Goal: Task Accomplishment & Management: Use online tool/utility

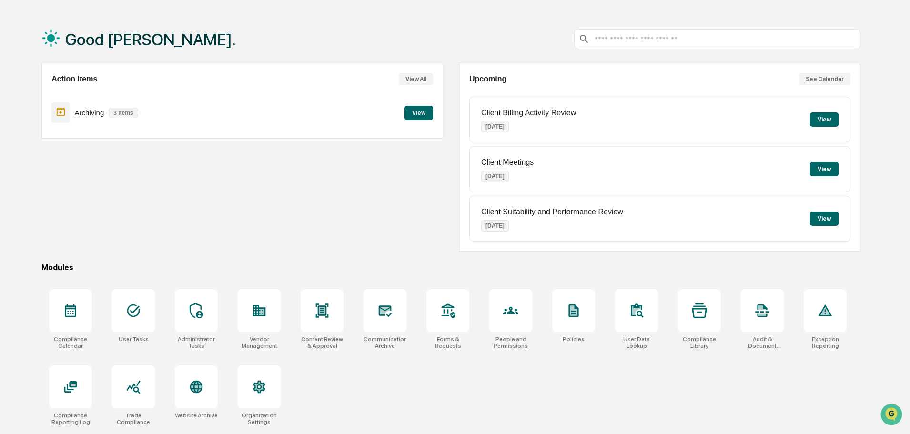
scroll to position [45, 0]
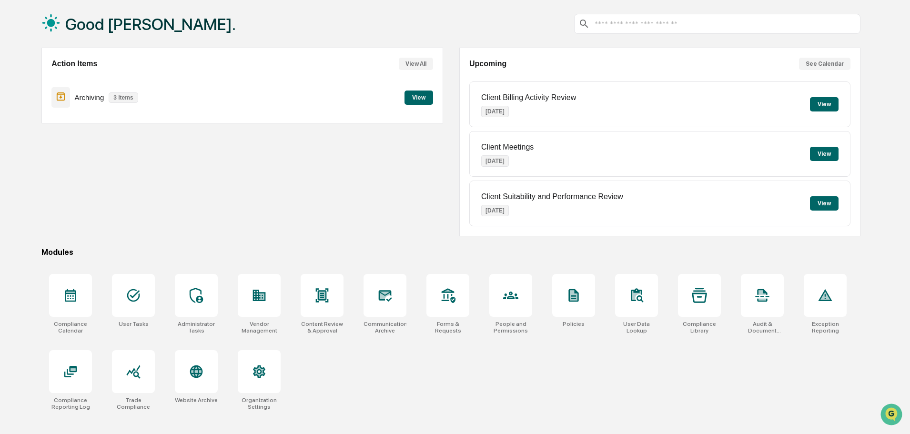
click at [124, 380] on div at bounding box center [133, 371] width 43 height 43
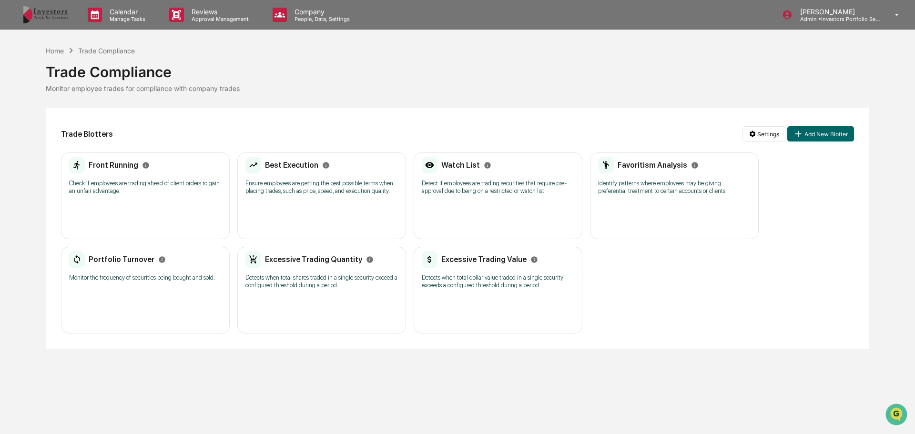
click at [99, 182] on p "Check if employees are trading ahead of client orders to gain an unfair advanta…" at bounding box center [145, 187] width 152 height 15
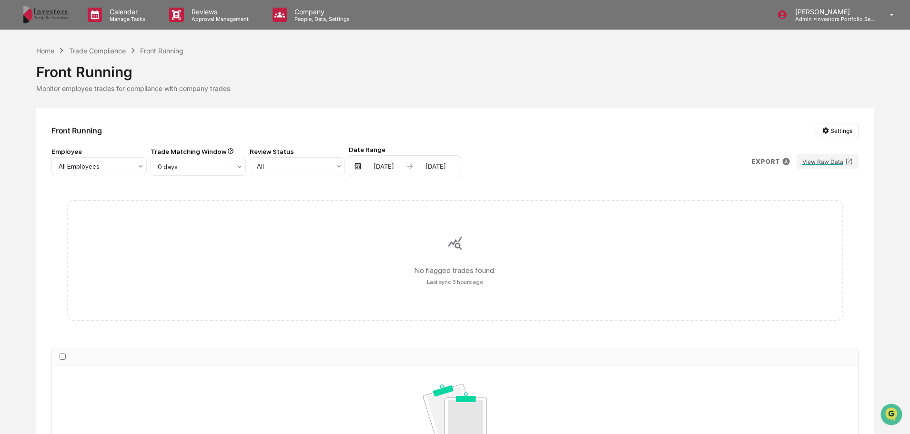
click at [816, 161] on button "View Raw Data" at bounding box center [828, 161] width 62 height 15
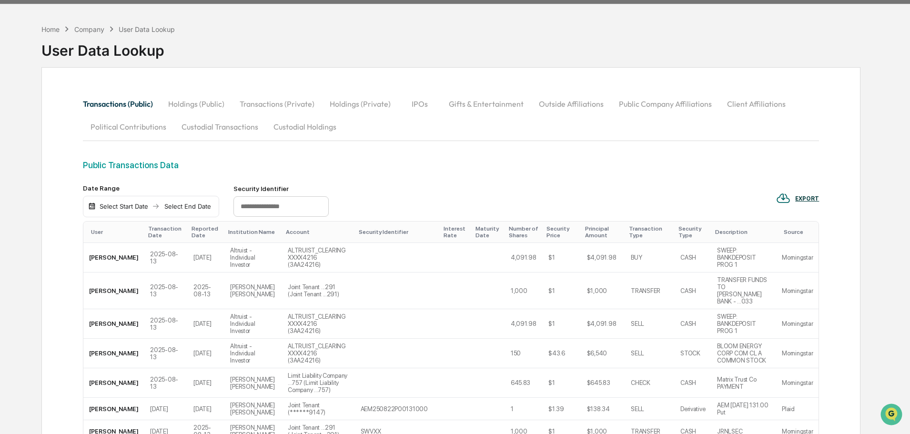
scroll to position [48, 0]
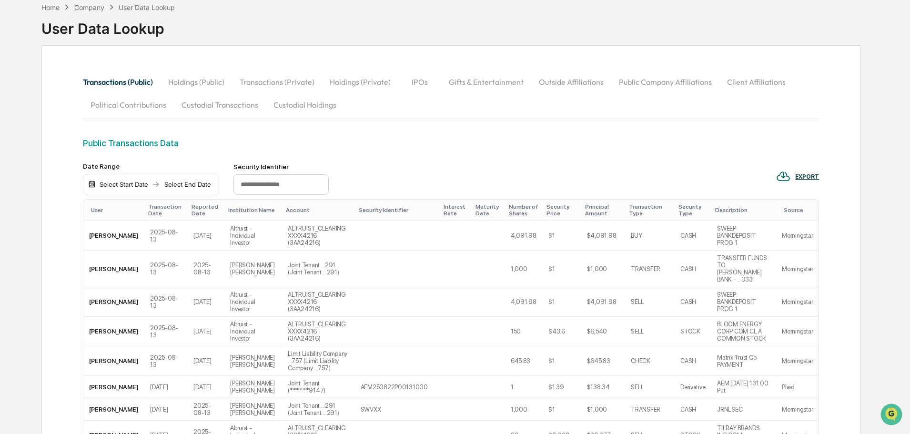
click at [233, 103] on button "Custodial Transactions" at bounding box center [220, 104] width 92 height 23
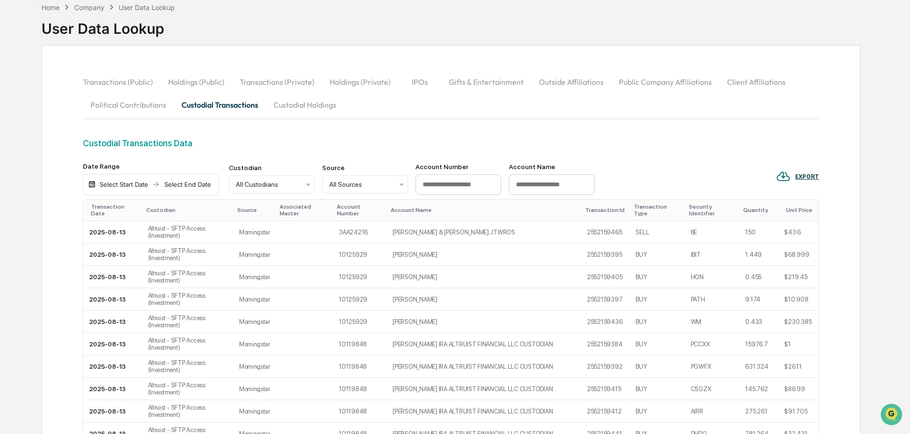
click at [267, 183] on div at bounding box center [268, 185] width 64 height 10
click at [266, 222] on div "Altruist - SFTP Access (Investment)" at bounding box center [271, 232] width 85 height 30
click at [86, 9] on div "Company" at bounding box center [89, 7] width 30 height 8
click at [94, 5] on div "Company" at bounding box center [89, 7] width 30 height 8
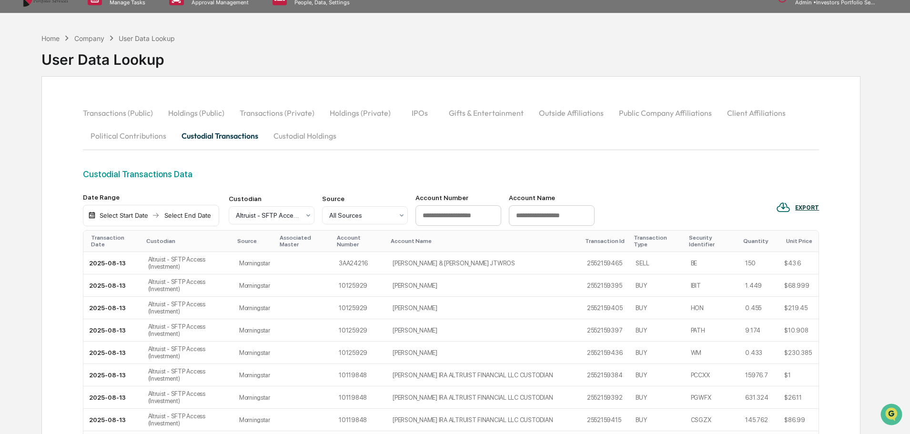
scroll to position [0, 0]
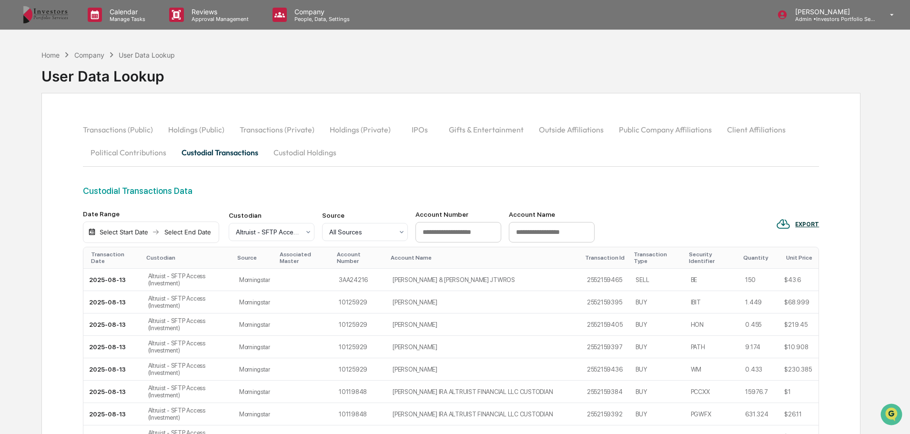
click at [94, 50] on div "Home Company User Data Lookup" at bounding box center [107, 55] width 133 height 10
click at [295, 9] on p "Company" at bounding box center [321, 12] width 68 height 8
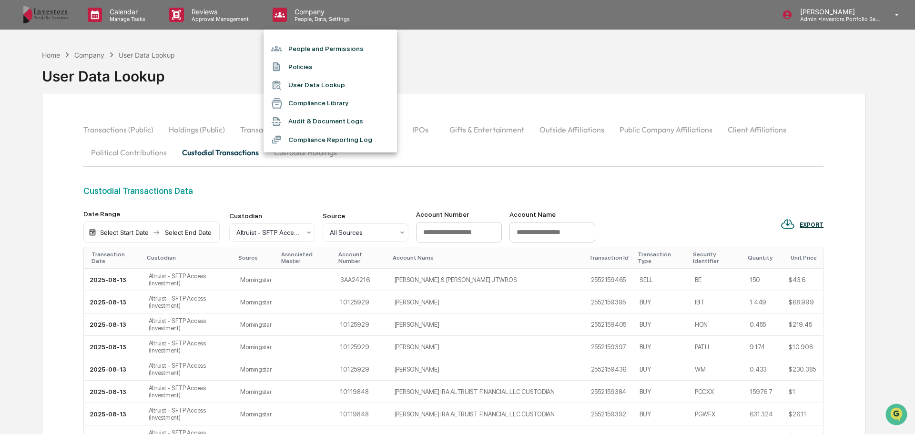
click at [51, 15] on div at bounding box center [457, 217] width 915 height 434
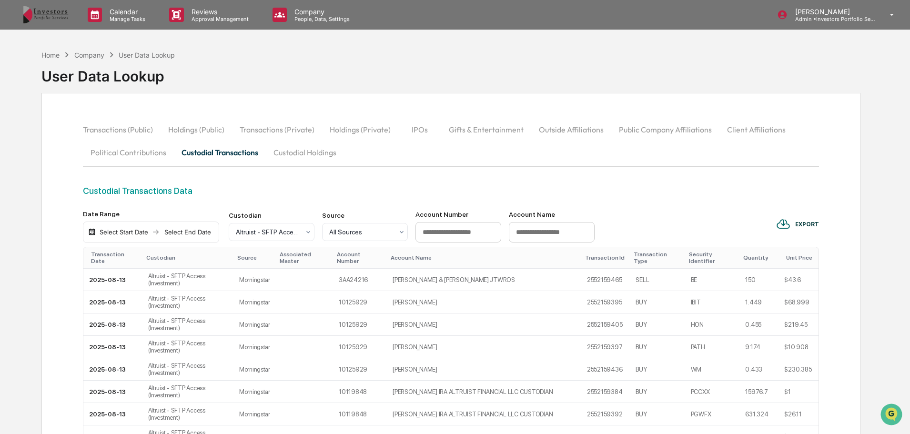
click at [51, 17] on div "People and Permissions Policies User Data Lookup Compliance Library Audit & Doc…" at bounding box center [455, 217] width 910 height 434
click at [51, 17] on img at bounding box center [46, 15] width 46 height 18
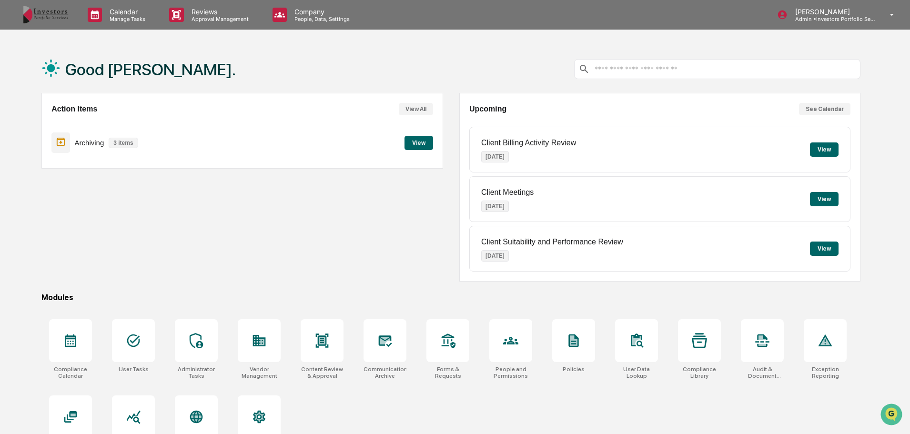
scroll to position [45, 0]
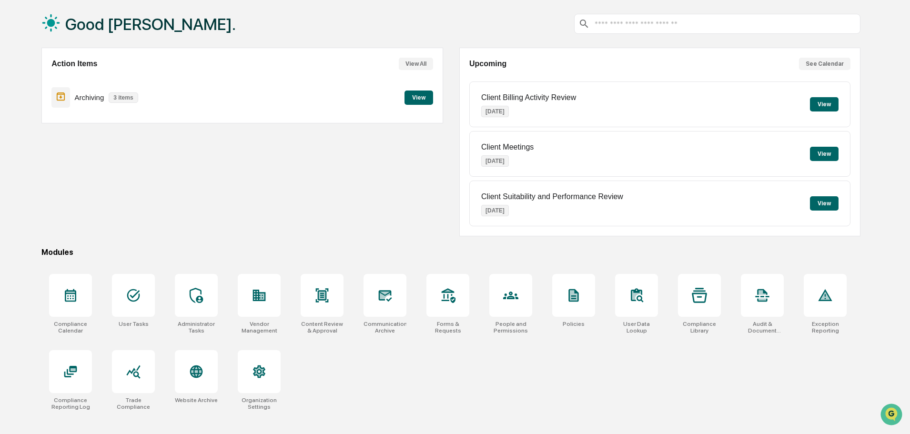
click at [136, 365] on icon at bounding box center [133, 371] width 15 height 15
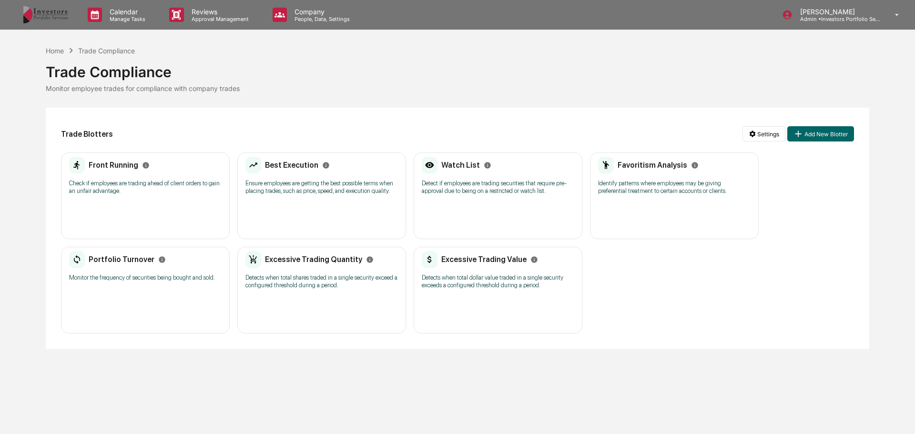
click at [167, 177] on div "Front Running Check if employees are trading ahead of client orders to gain an …" at bounding box center [145, 179] width 152 height 44
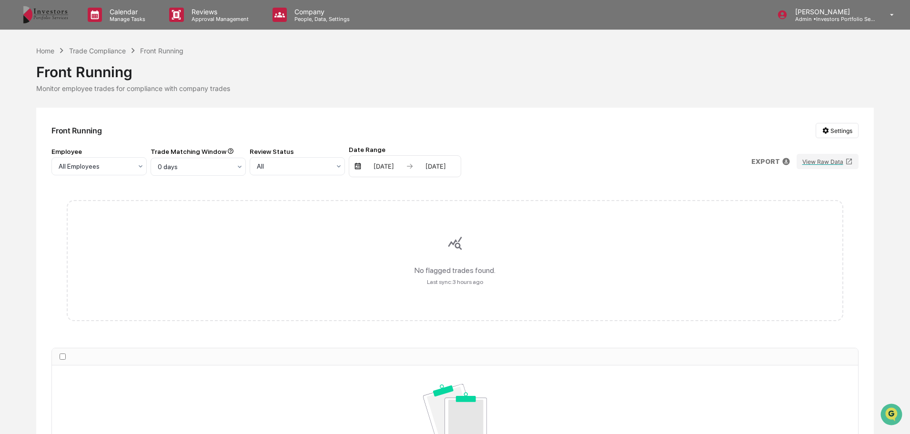
click at [382, 160] on div "[DATE] [DATE]" at bounding box center [405, 166] width 112 height 22
click at [222, 166] on div at bounding box center [194, 167] width 73 height 10
click at [218, 196] on div "5 days" at bounding box center [198, 189] width 94 height 19
click at [105, 50] on div "Trade Compliance" at bounding box center [97, 51] width 57 height 8
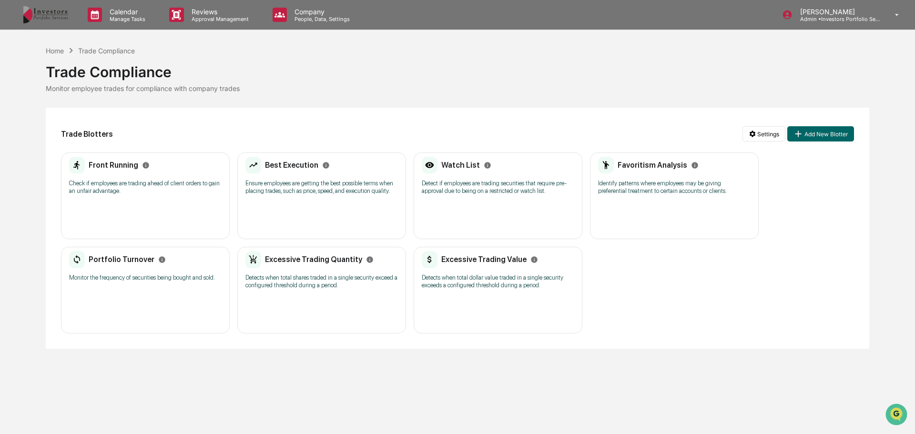
click at [376, 200] on div "Best Execution Ensure employees are getting the best possible terms when placin…" at bounding box center [321, 179] width 152 height 44
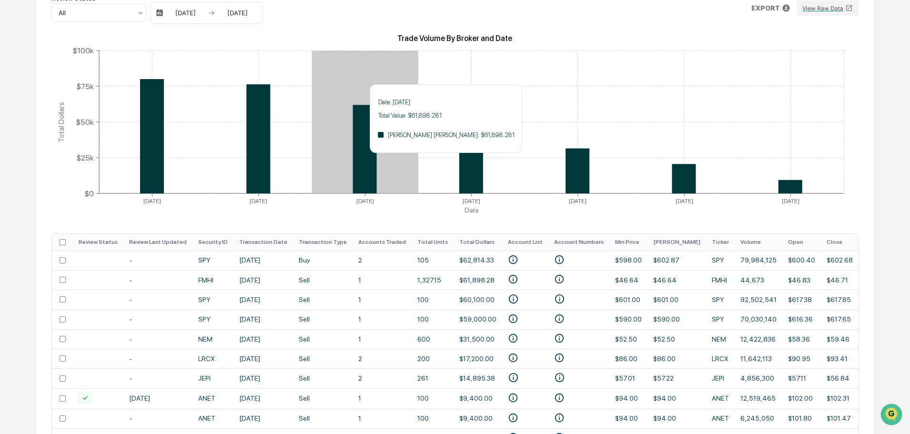
scroll to position [221, 0]
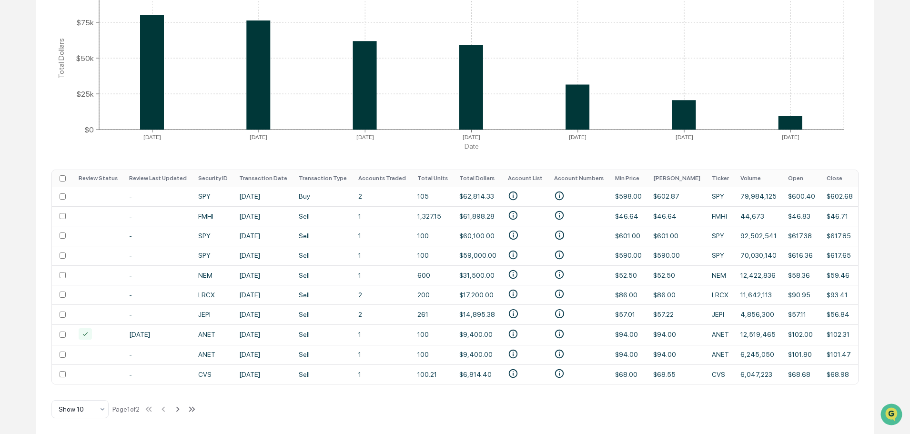
drag, startPoint x: 518, startPoint y: 380, endPoint x: 529, endPoint y: 380, distance: 10.5
click at [548, 380] on td at bounding box center [578, 375] width 61 height 20
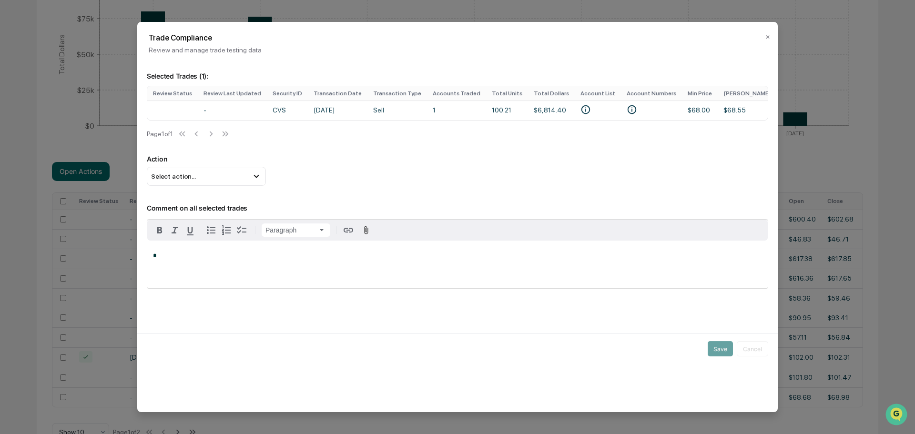
click at [768, 38] on button "✕" at bounding box center [767, 37] width 5 height 15
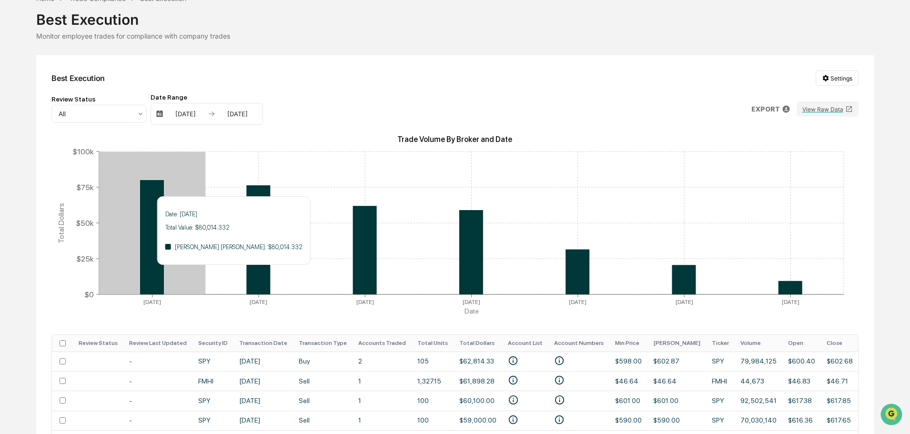
scroll to position [0, 0]
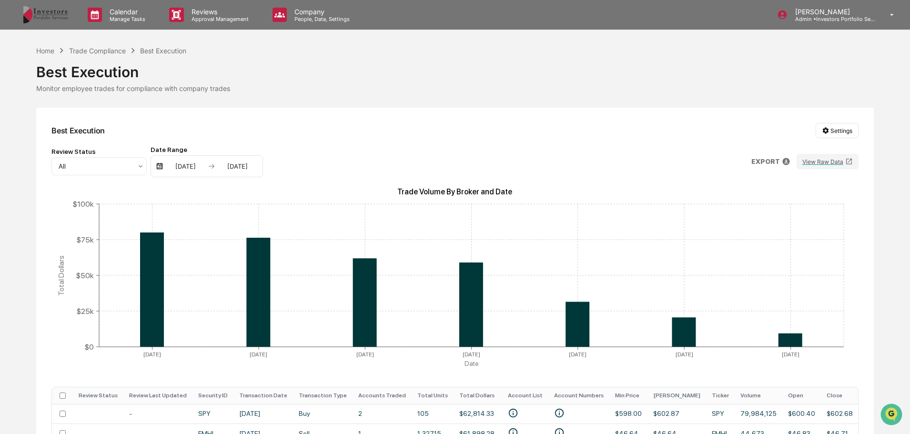
click at [97, 45] on div "Calendar Manage Tasks Reviews Approval Management Company People, Data, Setting…" at bounding box center [455, 325] width 910 height 651
click at [97, 51] on div "Trade Compliance" at bounding box center [97, 51] width 57 height 8
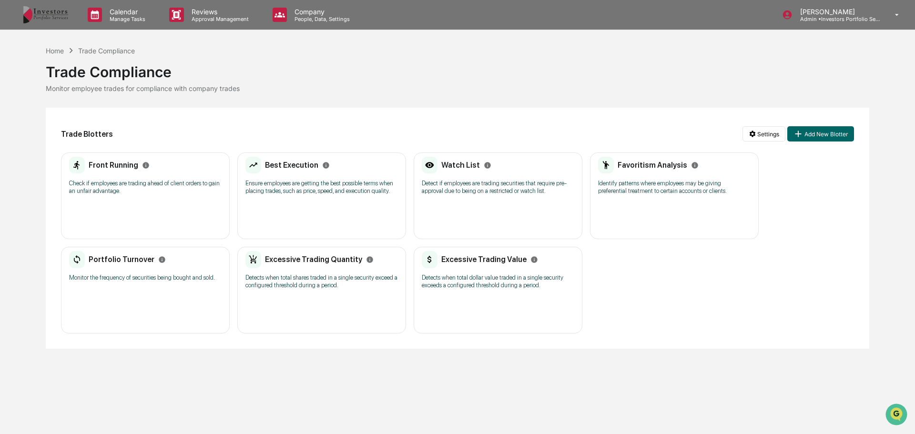
click at [648, 192] on p "Identify patterns where employees may be giving preferential treatment to certa…" at bounding box center [674, 187] width 152 height 15
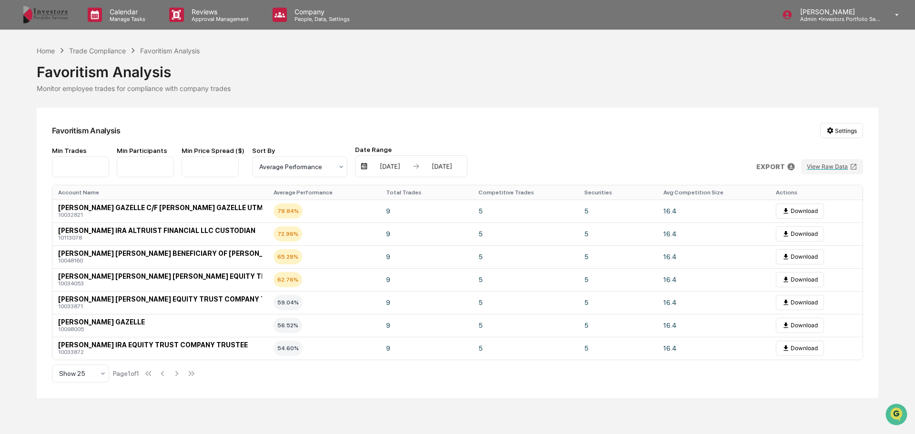
click at [382, 204] on td "9" at bounding box center [426, 211] width 92 height 23
click at [348, 216] on td "78.84%" at bounding box center [324, 211] width 113 height 23
click at [161, 213] on div "10032821" at bounding box center [160, 215] width 204 height 7
click at [184, 204] on span "NORA KUMAE GAZELLE C/F RILEY GAZELLE UTMA WA" at bounding box center [169, 208] width 222 height 8
click at [806, 216] on button "Download" at bounding box center [800, 210] width 48 height 15
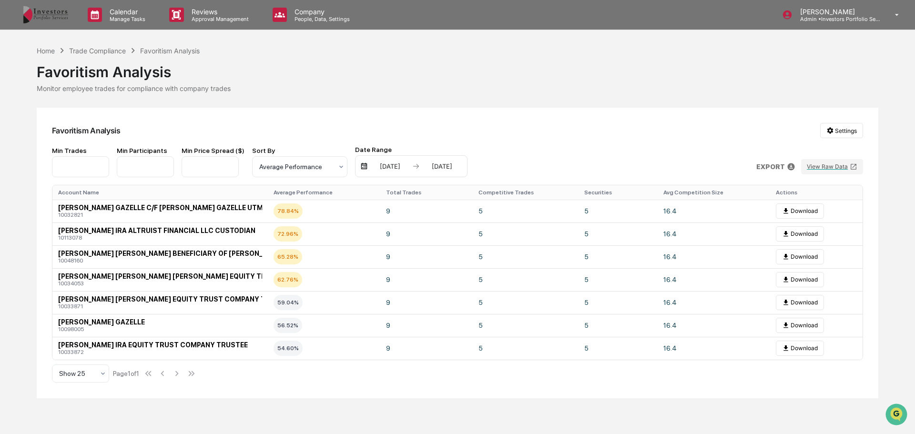
click at [831, 132] on html "Calendar Manage Tasks Reviews Approval Management Company People, Data, Setting…" at bounding box center [457, 217] width 915 height 434
drag, startPoint x: 694, startPoint y: 141, endPoint x: 661, endPoint y: 153, distance: 35.3
click at [693, 141] on html "Calendar Manage Tasks Reviews Approval Management Company People, Data, Setting…" at bounding box center [457, 217] width 915 height 434
click at [99, 374] on icon at bounding box center [103, 374] width 8 height 8
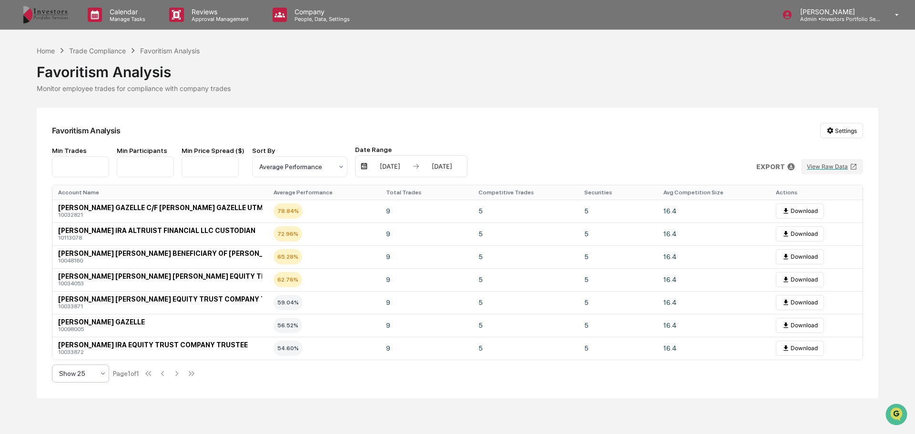
click at [97, 373] on div "Show 25" at bounding box center [76, 373] width 45 height 13
click at [82, 343] on div "Show 100" at bounding box center [80, 348] width 56 height 19
click at [70, 172] on input "*" at bounding box center [80, 166] width 57 height 21
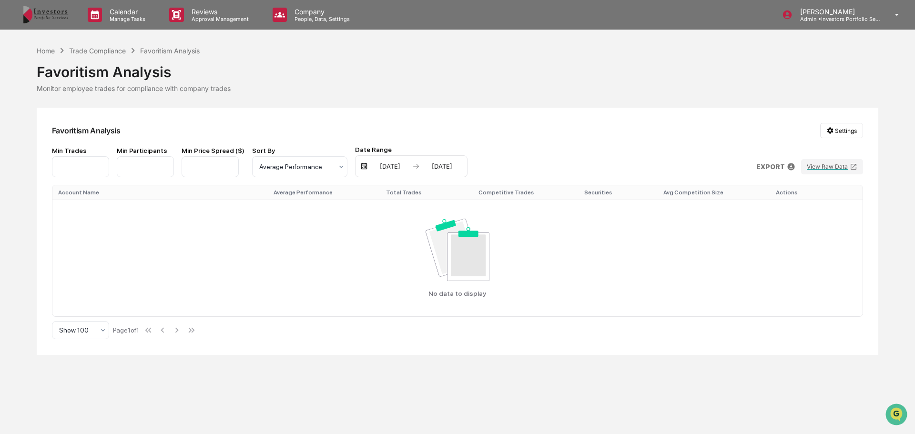
drag, startPoint x: 69, startPoint y: 171, endPoint x: 37, endPoint y: 172, distance: 32.0
click at [37, 172] on div "Favoritism Analysis Settings Min Trades ** Min Participants * Min Price Spread …" at bounding box center [457, 231] width 841 height 247
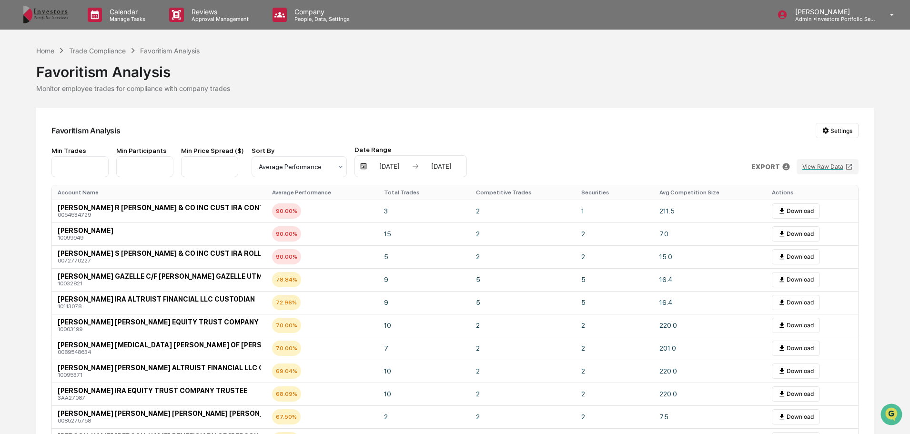
type input "*"
click at [214, 166] on input "****" at bounding box center [209, 166] width 57 height 21
drag, startPoint x: 214, startPoint y: 166, endPoint x: 172, endPoint y: 172, distance: 43.4
click at [172, 172] on div "Min Trades * Min Participants * Min Price Spread ($) **** Sort By Average Perfo…" at bounding box center [258, 161] width 415 height 31
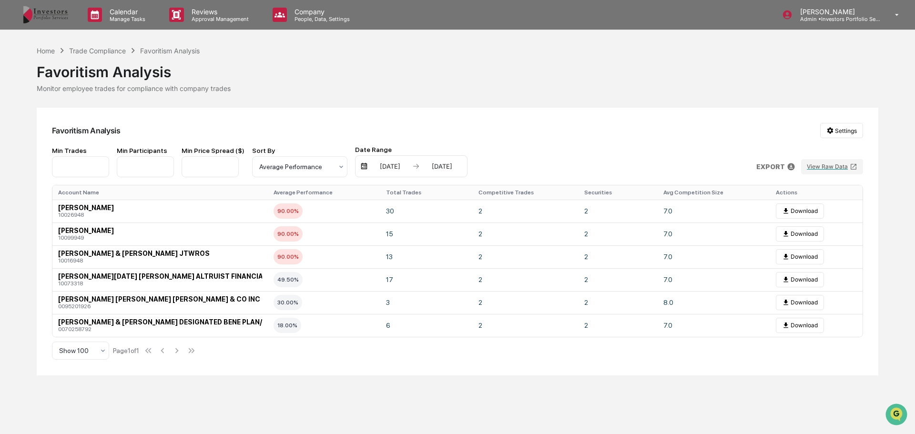
type input "*"
click at [198, 131] on div "Favoritism Analysis Settings" at bounding box center [457, 130] width 811 height 15
click at [230, 221] on td "RONALD FITZ REED 10026948" at bounding box center [159, 211] width 215 height 23
click at [794, 209] on button "Download" at bounding box center [800, 210] width 48 height 15
